Goal: Task Accomplishment & Management: Use online tool/utility

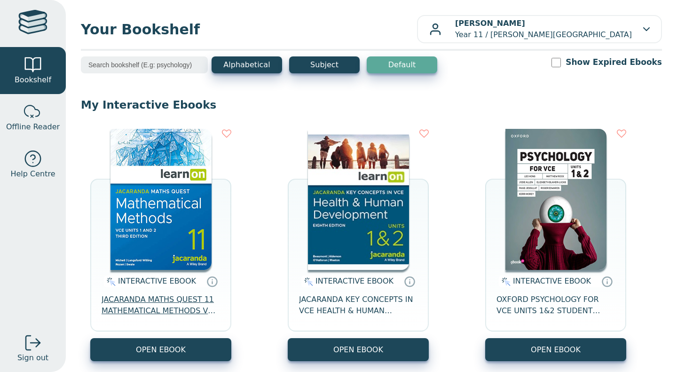
click at [165, 308] on span "JACARANDA MATHS QUEST 11 MATHEMATICAL METHODS VCE UNITS 1&2 3E LEARNON" at bounding box center [161, 305] width 118 height 23
click at [134, 306] on span "JACARANDA MATHS QUEST 11 MATHEMATICAL METHODS VCE UNITS 1&2 3E LEARNON" at bounding box center [161, 305] width 118 height 23
